Goal: Transaction & Acquisition: Purchase product/service

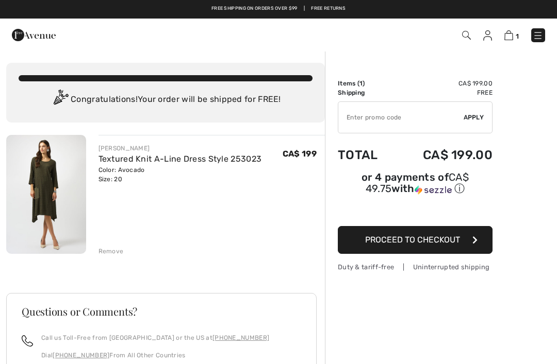
click at [429, 250] on button "Proceed to Checkout" at bounding box center [415, 240] width 155 height 28
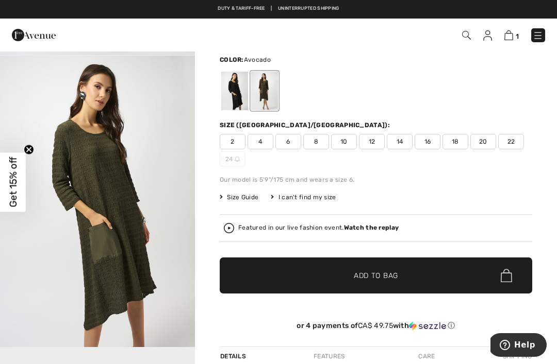
scroll to position [218, 0]
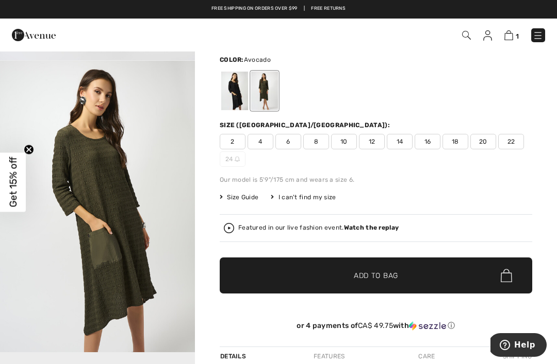
click at [201, 357] on div "Joseph Ribkoff Write a review Textured Knit A-line Dress Style 253023 CA$ 199 C…" at bounding box center [376, 304] width 362 height 637
click at [239, 89] on div at bounding box center [234, 91] width 27 height 39
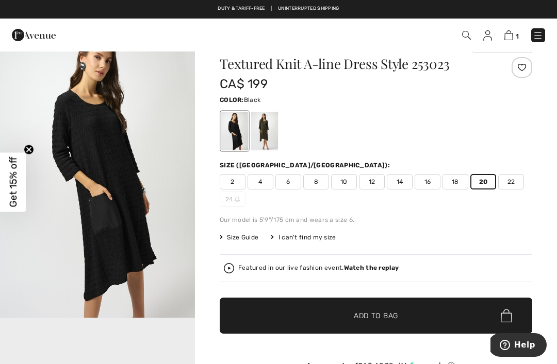
scroll to position [0, 0]
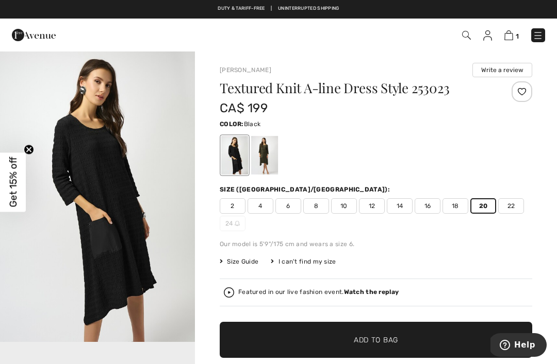
click at [269, 156] on div at bounding box center [264, 155] width 27 height 39
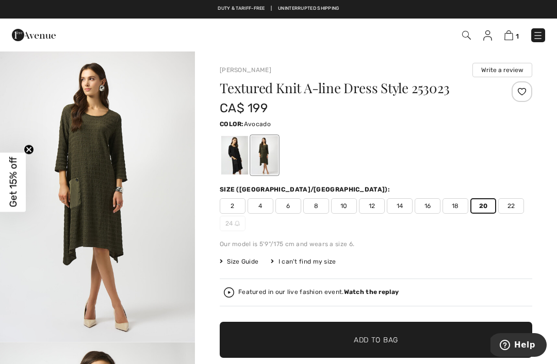
click at [512, 36] on img at bounding box center [508, 35] width 9 height 10
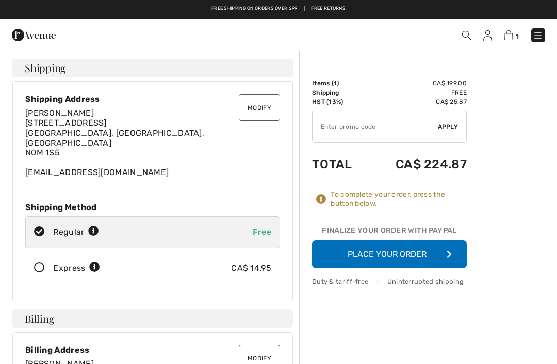
click at [421, 254] on button "Place Your Order" at bounding box center [389, 255] width 155 height 28
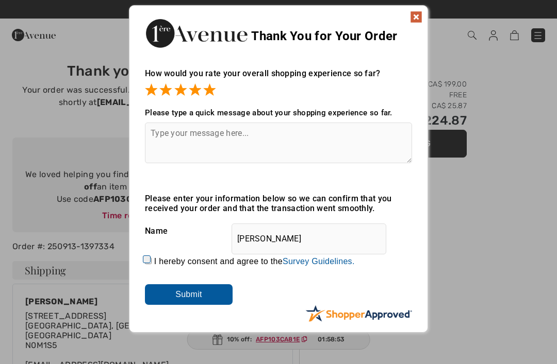
click at [203, 294] on input "Submit" at bounding box center [189, 295] width 88 height 21
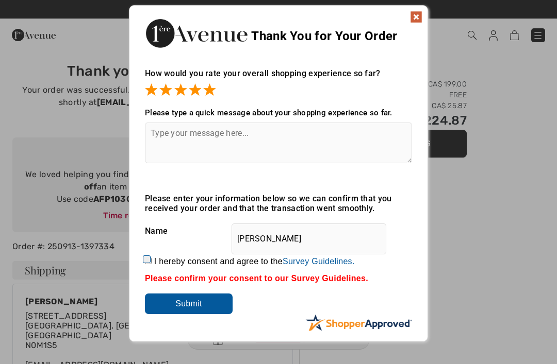
click at [149, 263] on input "I hereby consent and agree to the By submitting a review, you grant permission …" at bounding box center [148, 261] width 7 height 7
checkbox input "true"
click at [202, 308] on input "Submit" at bounding box center [189, 304] width 88 height 21
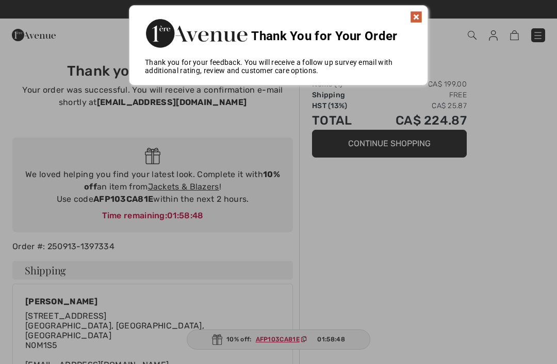
click at [419, 15] on img at bounding box center [416, 17] width 12 height 12
